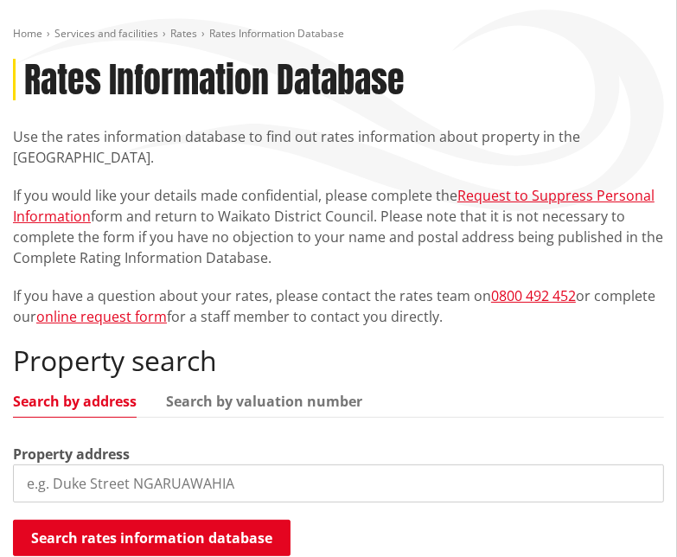
scroll to position [173, 0]
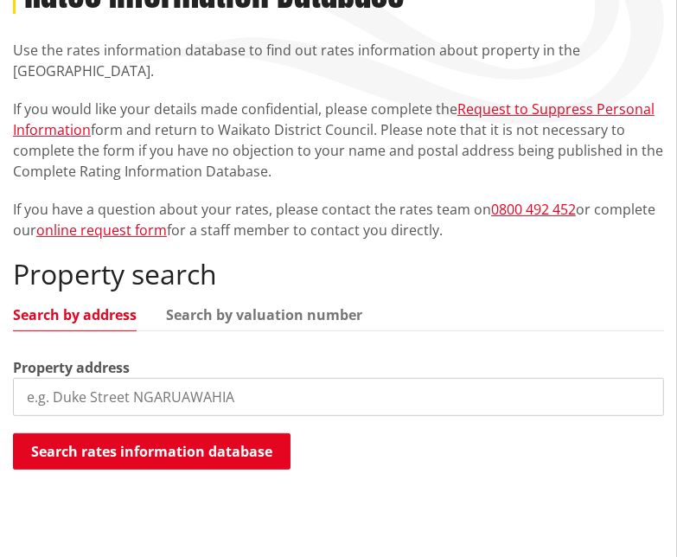
click at [245, 375] on div "Property address" at bounding box center [338, 386] width 651 height 59
click at [236, 396] on input "search" at bounding box center [338, 397] width 651 height 38
type input "174 bellevue"
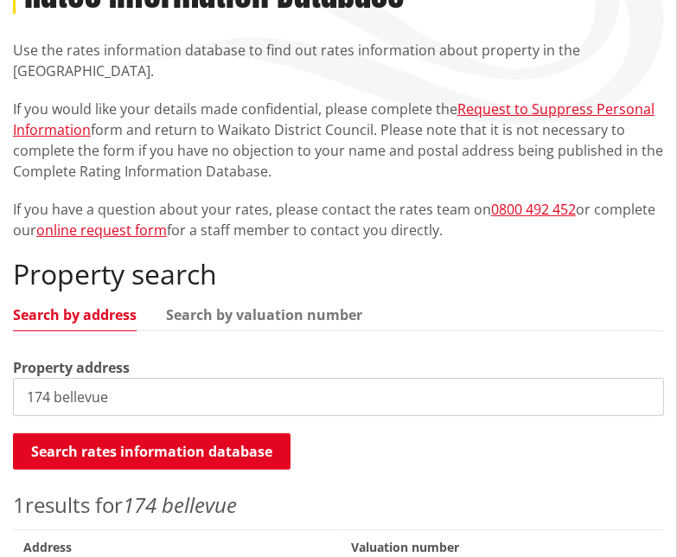
scroll to position [346, 0]
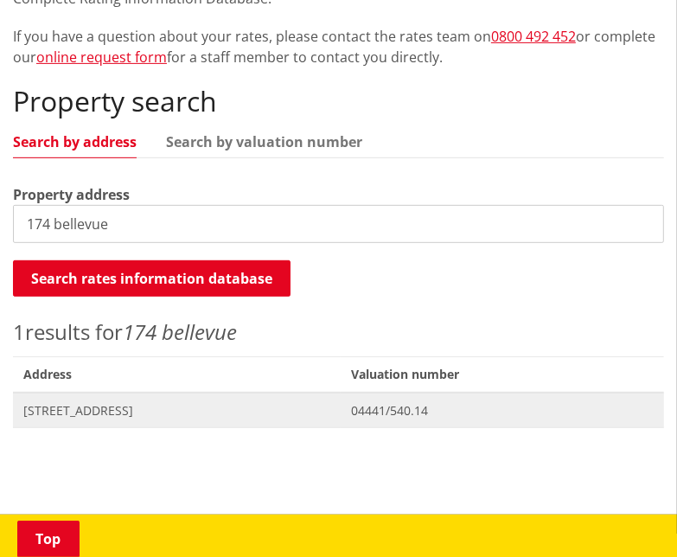
click at [130, 403] on span "[STREET_ADDRESS]" at bounding box center [176, 410] width 307 height 17
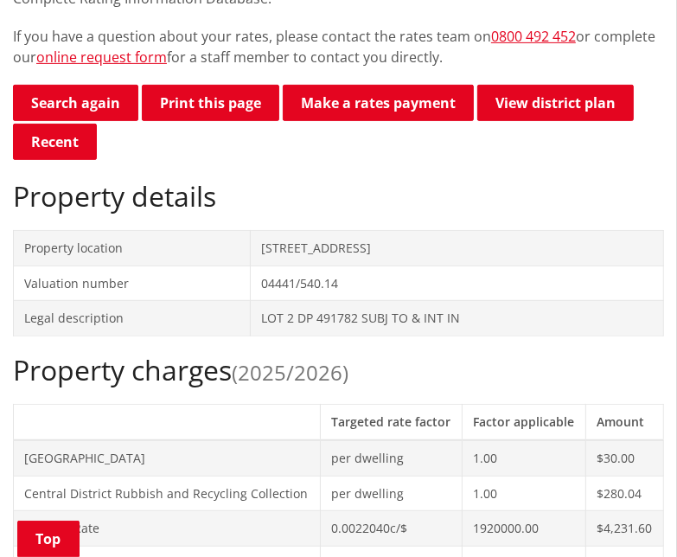
scroll to position [432, 0]
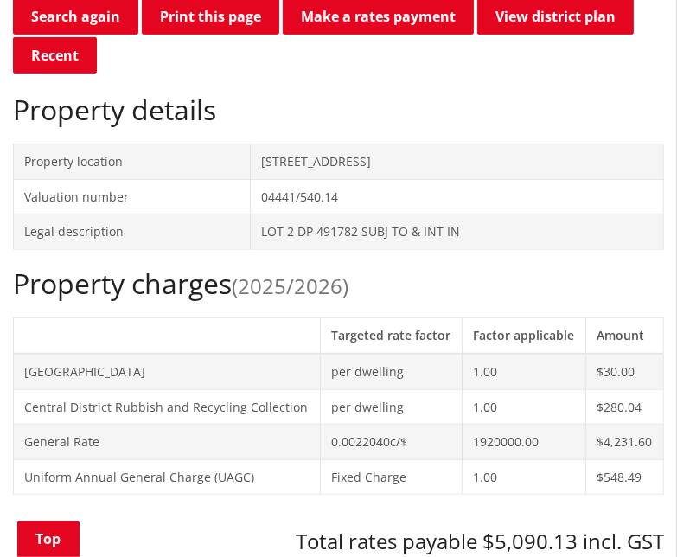
click at [412, 276] on h2 "Property charges (2025/2026)" at bounding box center [338, 283] width 651 height 33
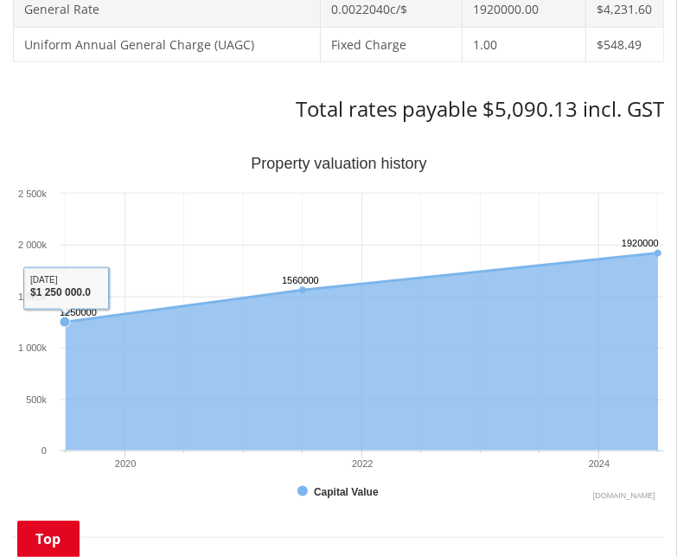
scroll to position [692, 0]
